Goal: Information Seeking & Learning: Find specific fact

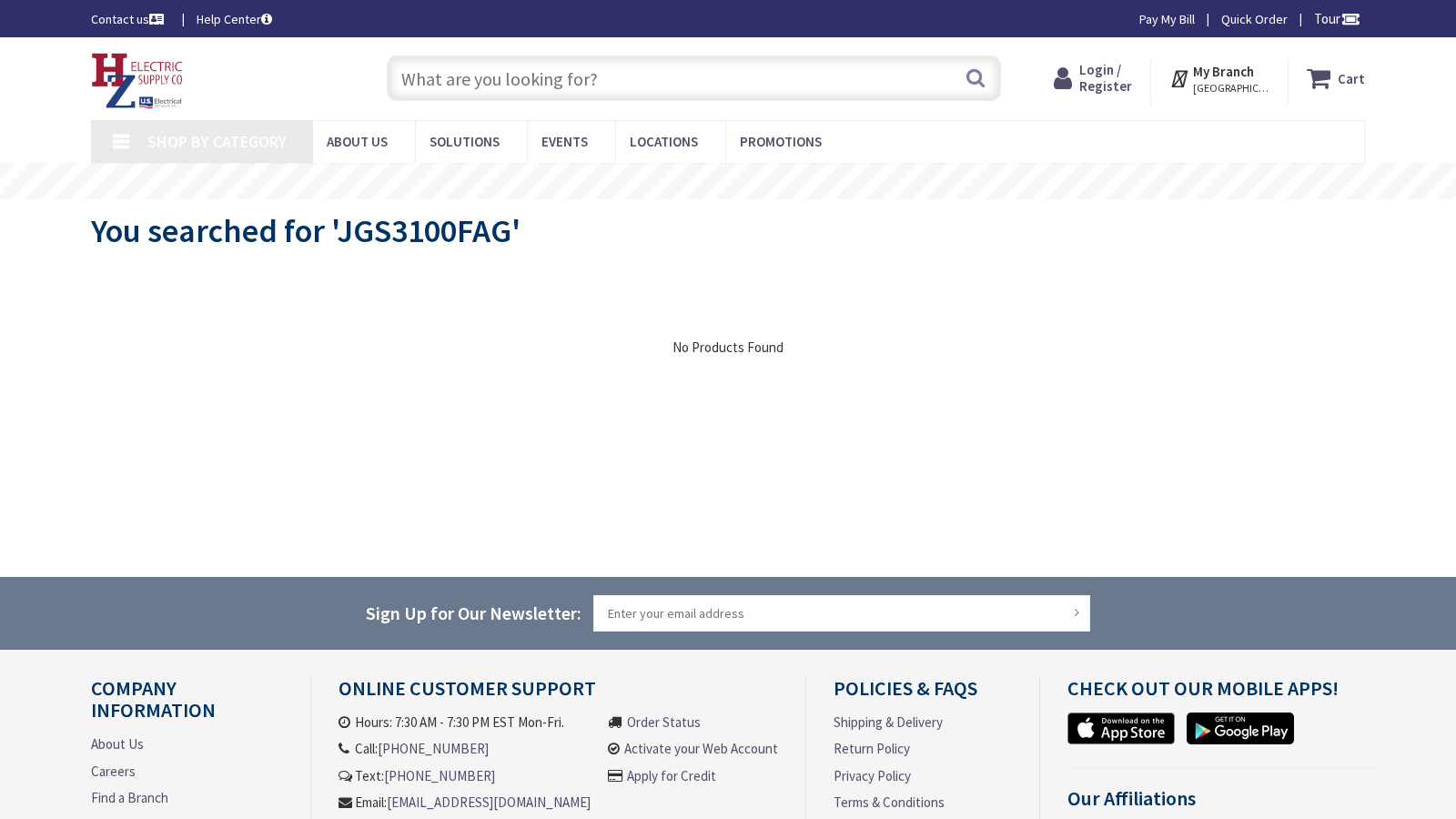
type input "[PERSON_NAME] and [PERSON_NAME], [GEOGRAPHIC_DATA], [GEOGRAPHIC_DATA], [GEOGRAP…"
